Goal: Check status: Check status

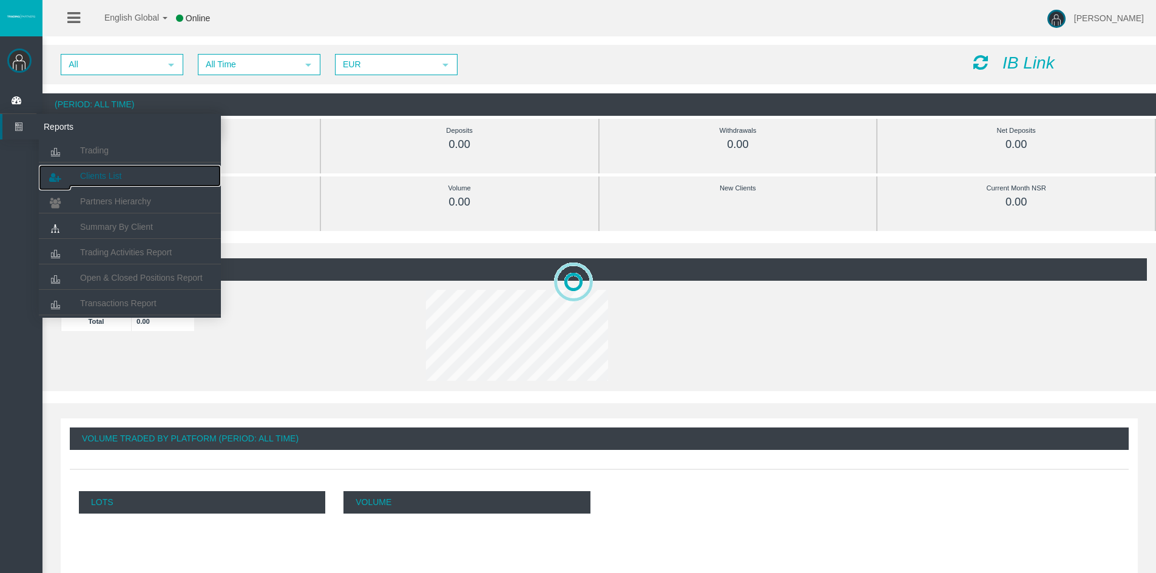
click at [106, 174] on span "Clients List" at bounding box center [100, 176] width 41 height 10
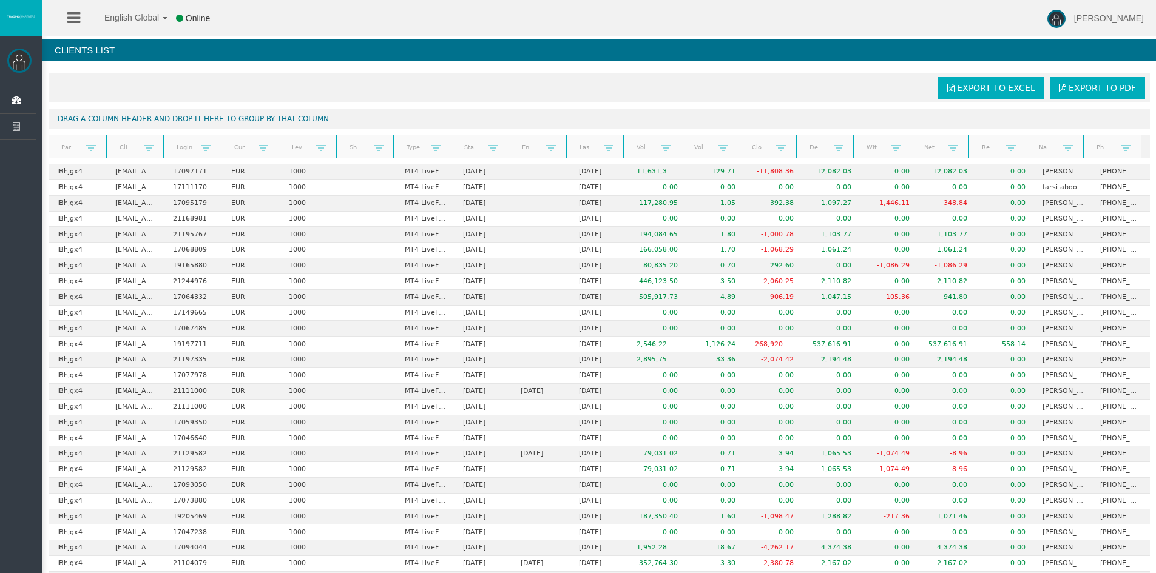
click at [990, 150] on link "Real equity" at bounding box center [990, 147] width 32 height 16
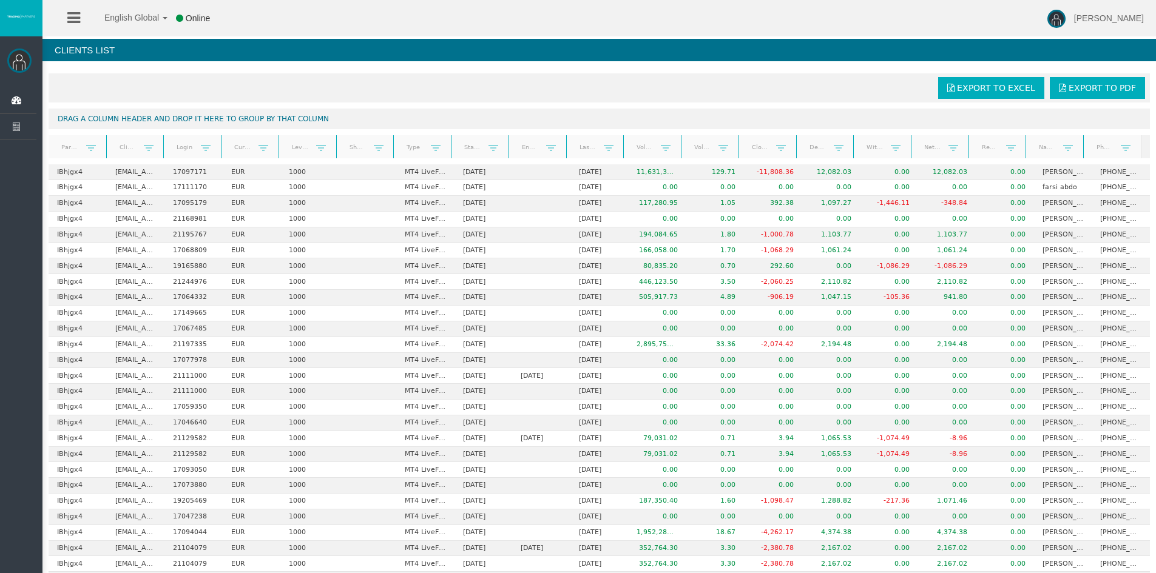
click at [990, 150] on link "Real equity" at bounding box center [990, 147] width 32 height 17
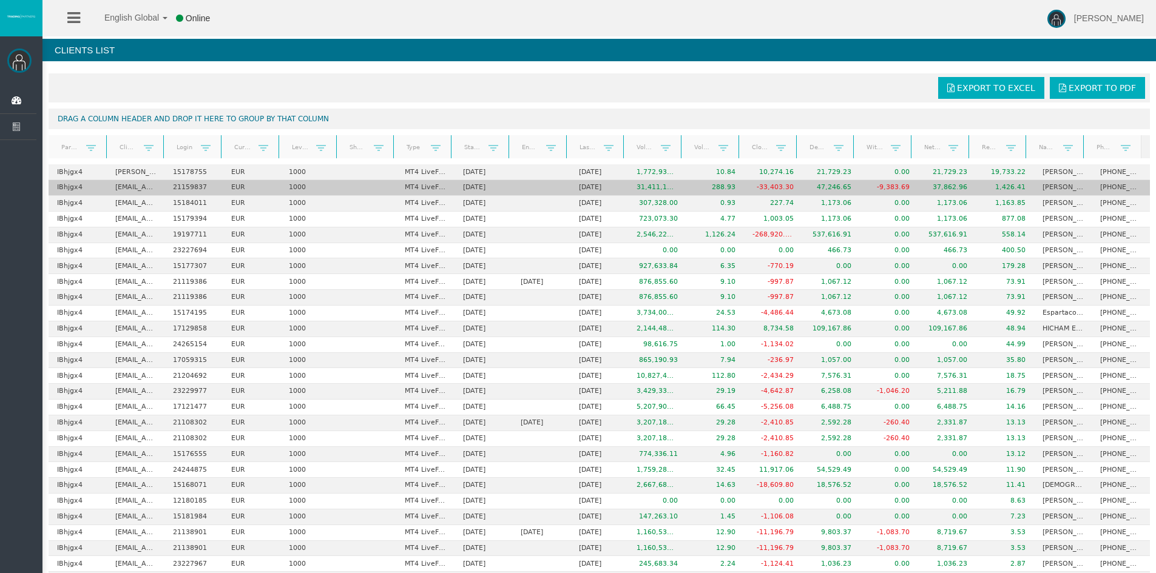
click at [1041, 191] on td "[PERSON_NAME] [PERSON_NAME]" at bounding box center [1063, 188] width 58 height 16
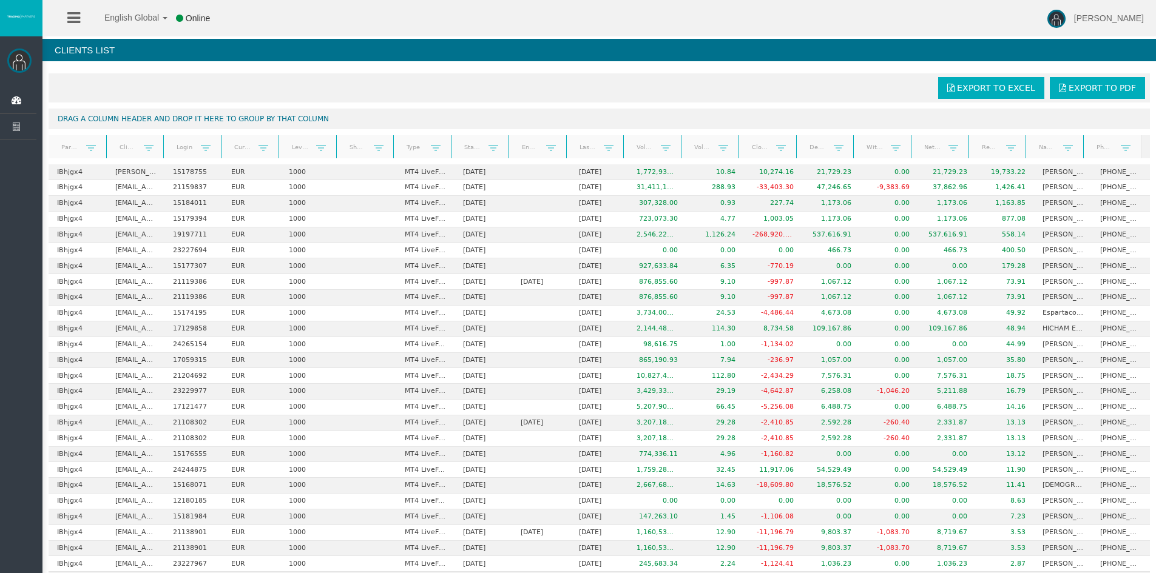
scroll to position [445, 0]
